Goal: Task Accomplishment & Management: Use online tool/utility

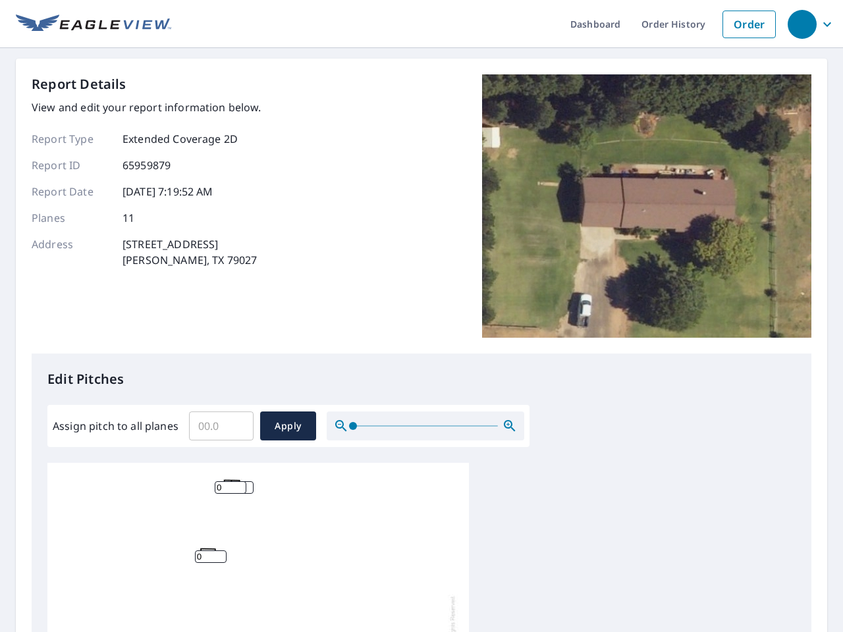
click at [422, 316] on div "Report Details View and edit your report information below. Report Type Extende…" at bounding box center [422, 213] width 780 height 279
click at [802, 24] on div "button" at bounding box center [802, 24] width 29 height 29
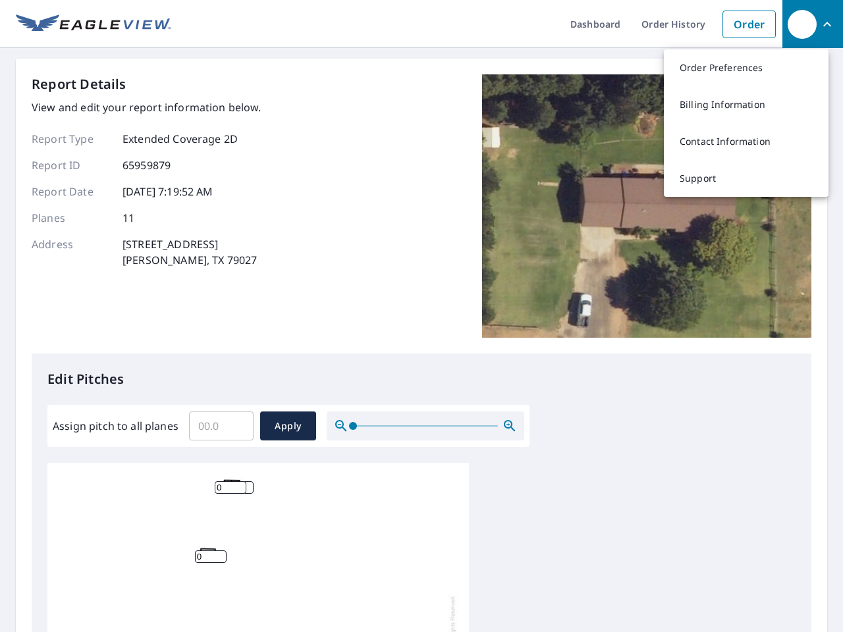
click at [221, 426] on input "Assign pitch to all planes" at bounding box center [221, 426] width 65 height 37
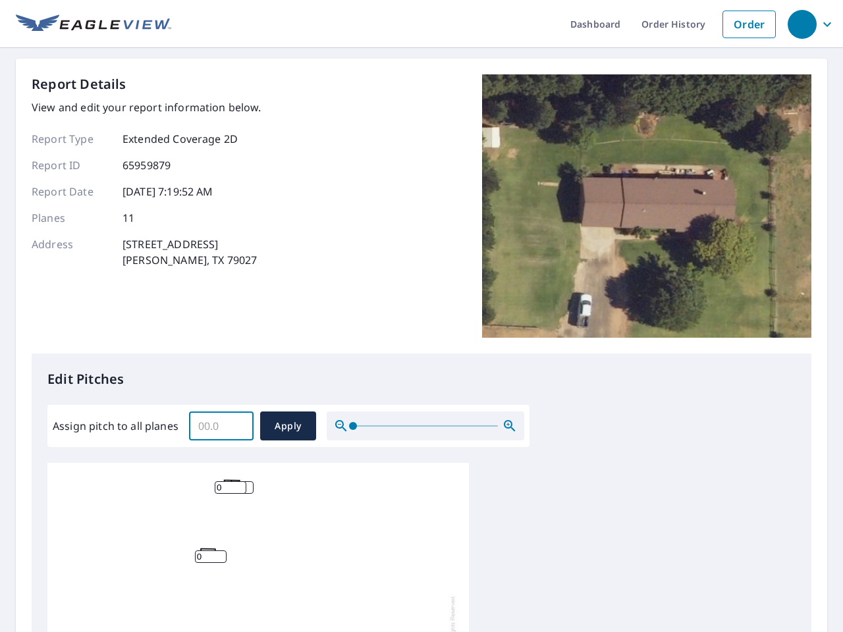
click at [288, 426] on span "Apply" at bounding box center [288, 426] width 35 height 16
click at [510, 426] on icon "button" at bounding box center [510, 426] width 16 height 16
